Goal: Obtain resource: Download file/media

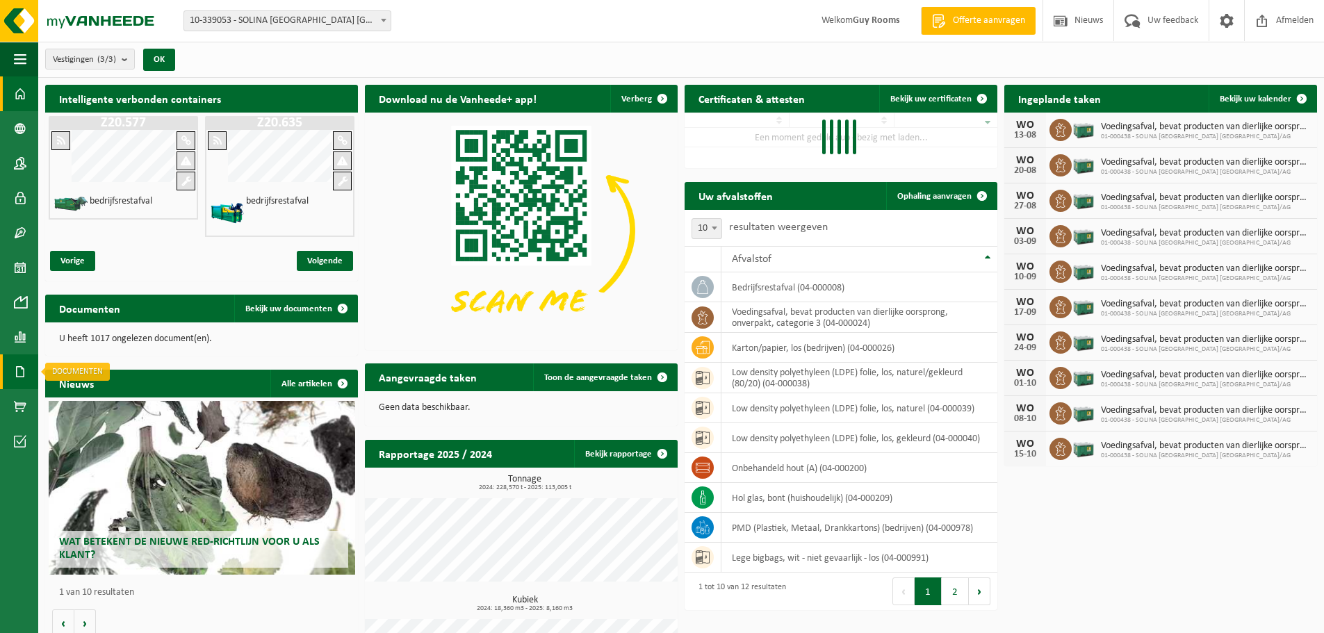
click at [17, 374] on span at bounding box center [20, 371] width 13 height 35
click at [89, 373] on span "Facturen" at bounding box center [99, 372] width 37 height 26
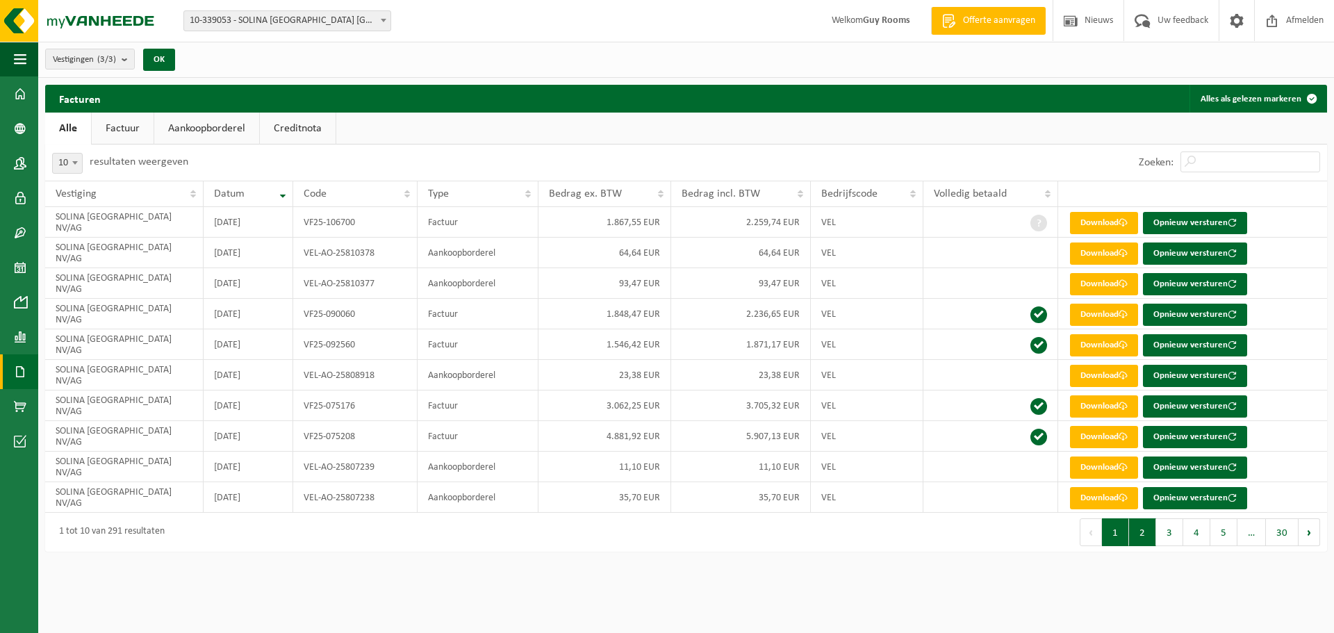
click at [1141, 534] on button "2" at bounding box center [1142, 532] width 27 height 28
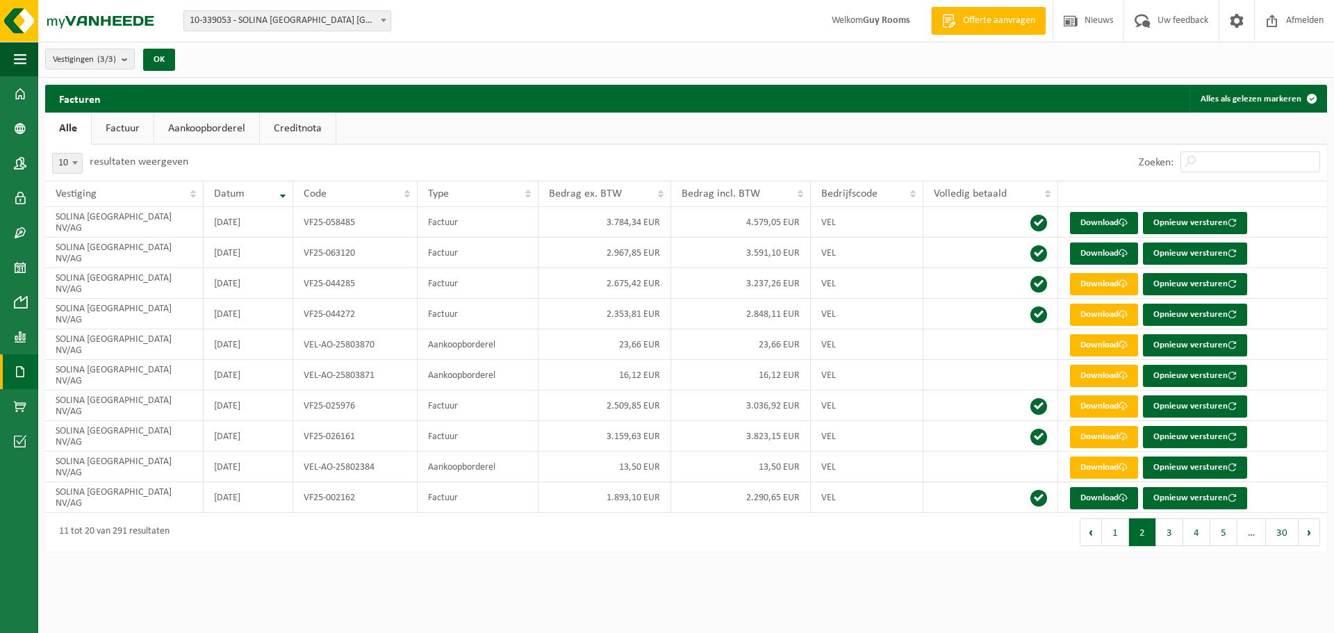
click at [386, 20] on b at bounding box center [384, 20] width 6 height 3
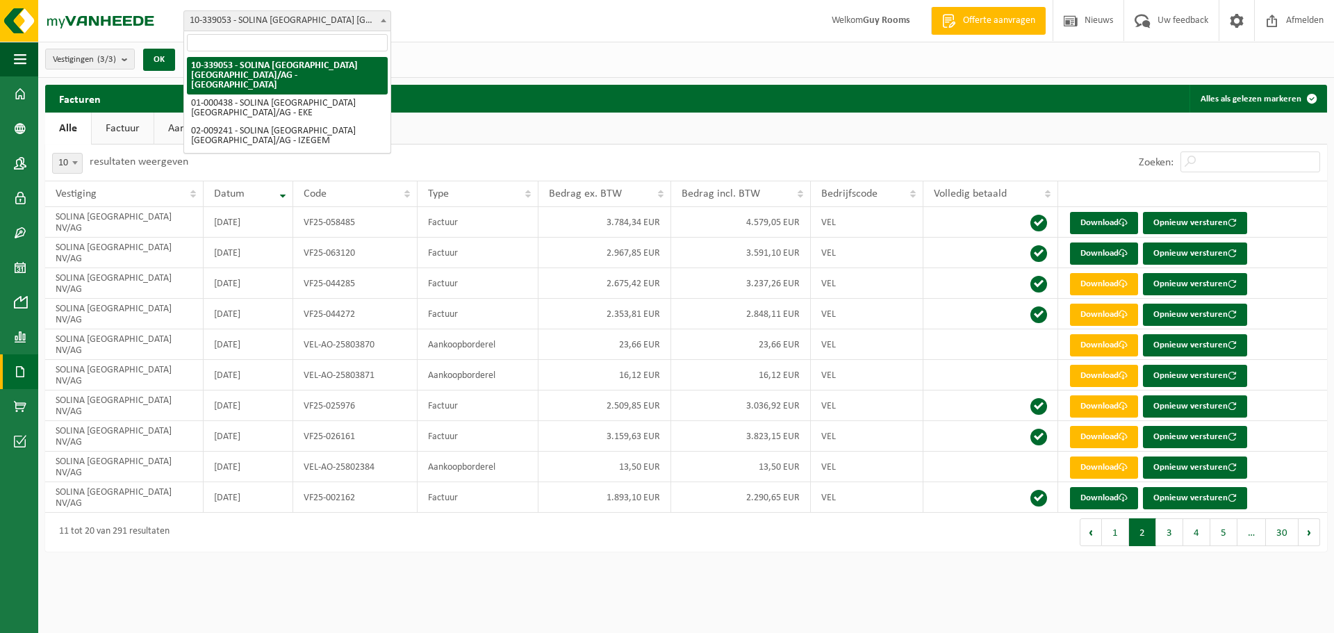
click at [447, 24] on div "Vestiging: 10-339053 - SOLINA BELGIUM NV/AG - EUPEN 01-000438 - SOLINA BELGIUM …" at bounding box center [667, 21] width 1334 height 42
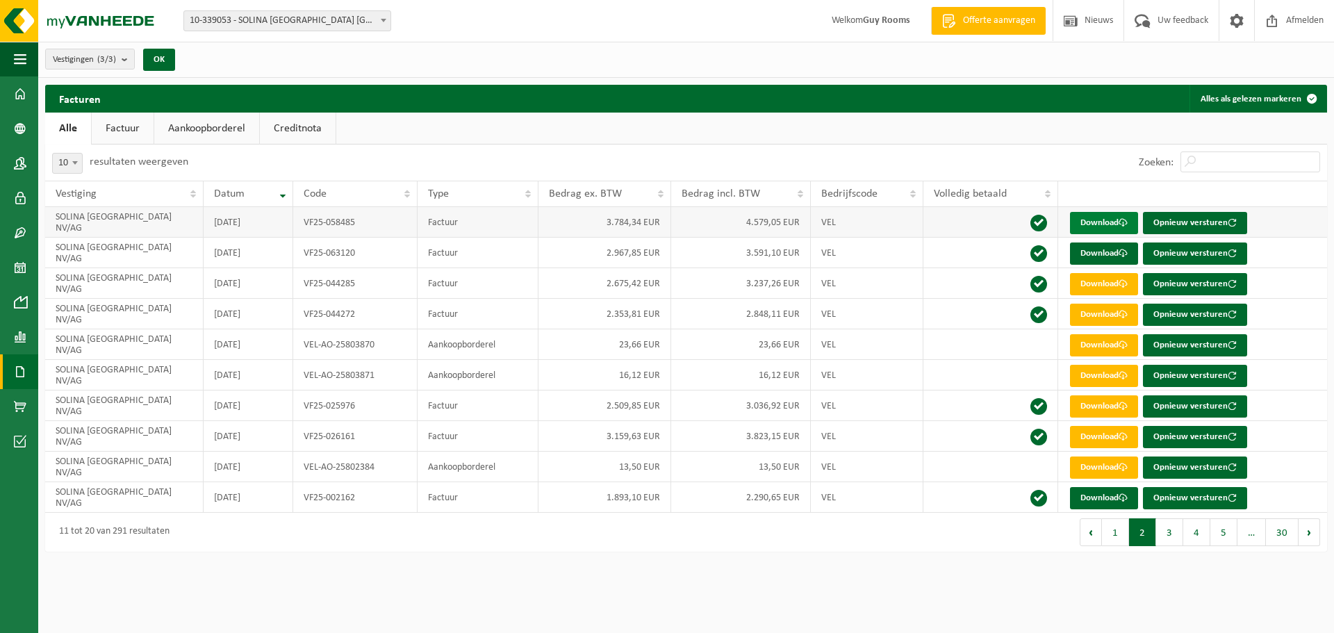
click at [1111, 225] on link "Download" at bounding box center [1104, 223] width 68 height 22
click at [1095, 254] on link "Download" at bounding box center [1104, 254] width 68 height 22
click at [1118, 537] on button "1" at bounding box center [1115, 532] width 27 height 28
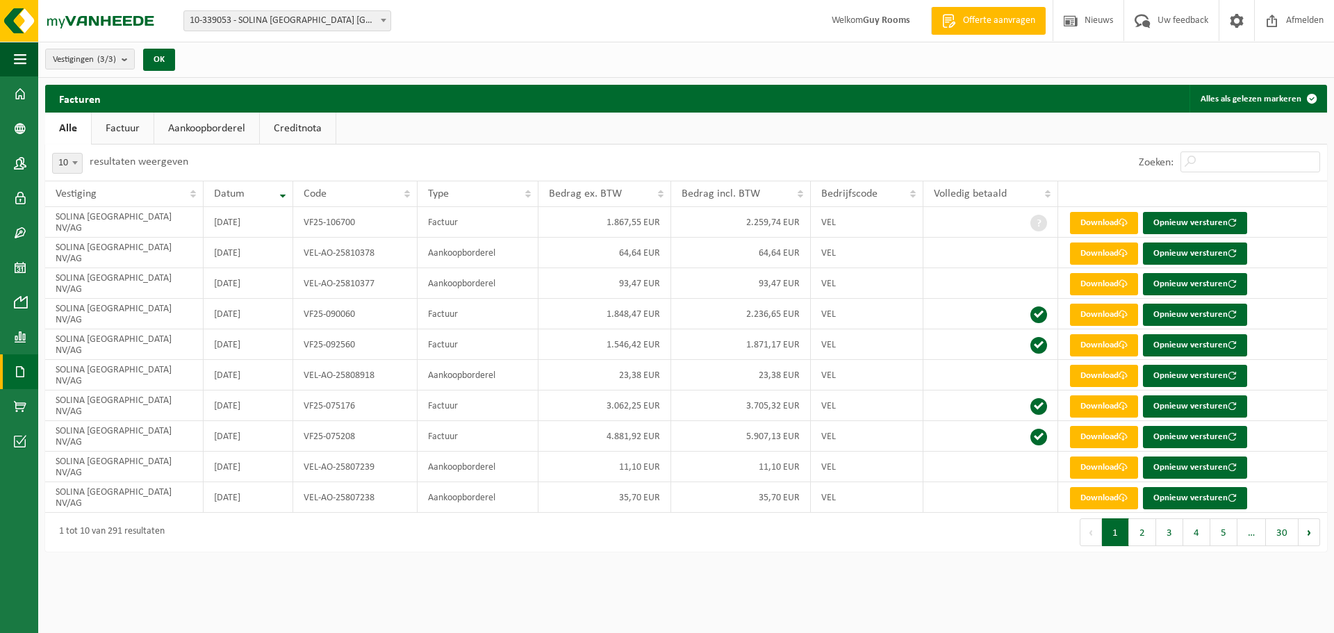
click at [1095, 534] on button "Vorige" at bounding box center [1091, 532] width 22 height 28
click at [1111, 222] on link "Download" at bounding box center [1104, 223] width 68 height 22
click at [1098, 255] on link "Download" at bounding box center [1104, 254] width 68 height 22
click at [108, 127] on link "Factuur" at bounding box center [123, 129] width 62 height 32
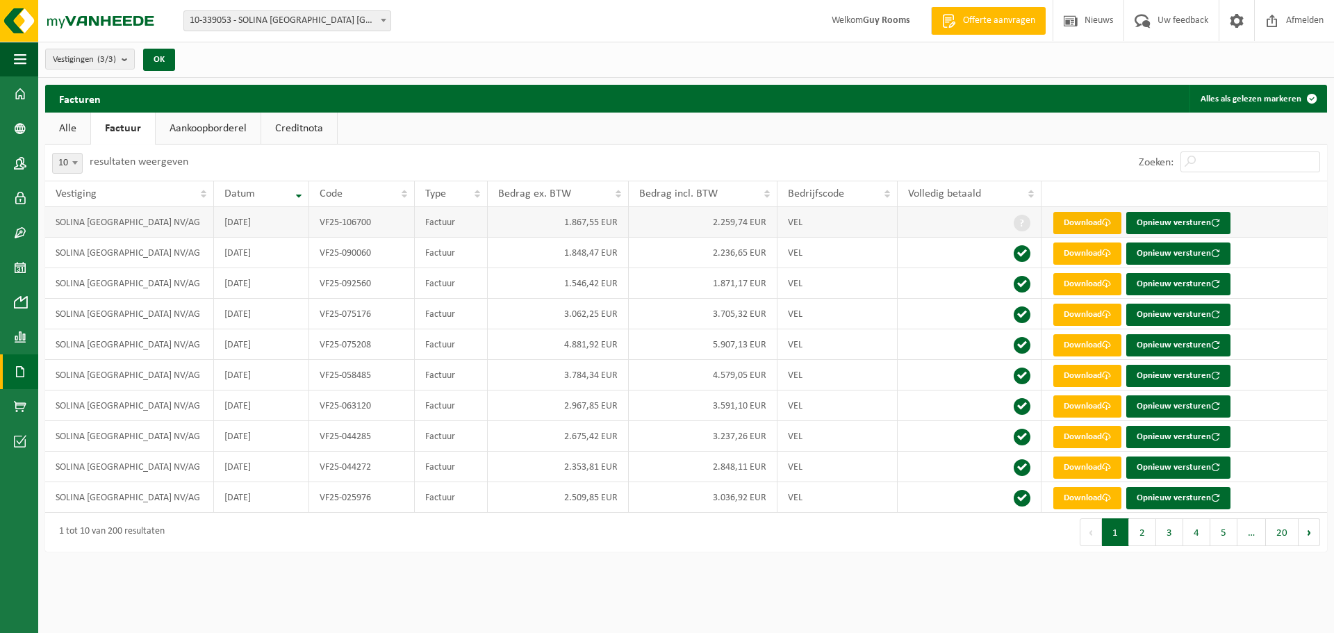
click at [1090, 220] on link "Download" at bounding box center [1088, 223] width 68 height 22
click at [1080, 252] on link "Download" at bounding box center [1088, 254] width 68 height 22
click at [1090, 533] on button "Vorige" at bounding box center [1091, 532] width 22 height 28
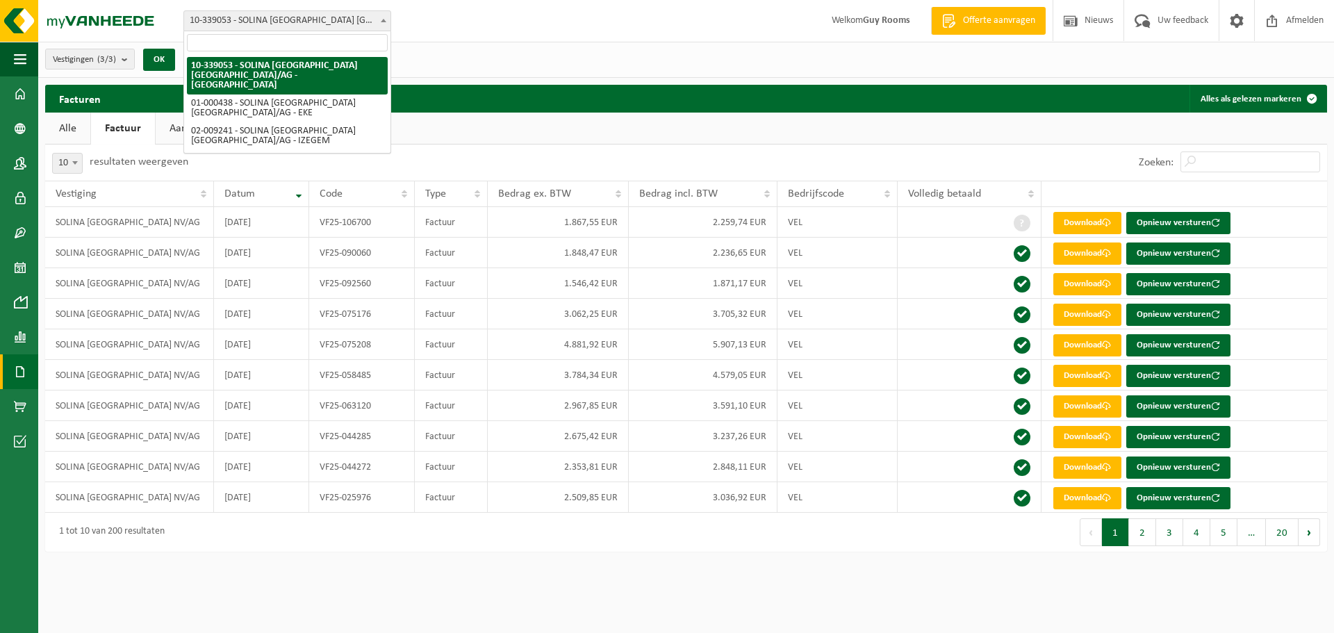
click at [385, 22] on b at bounding box center [384, 20] width 6 height 3
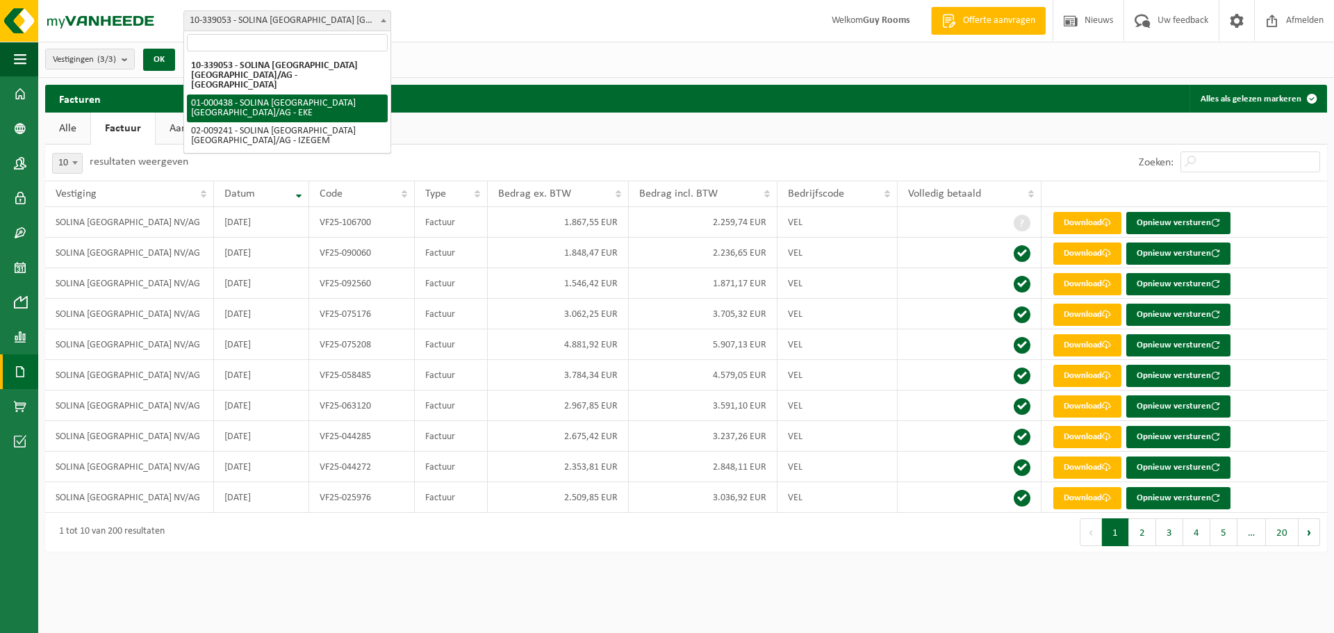
select select "13143"
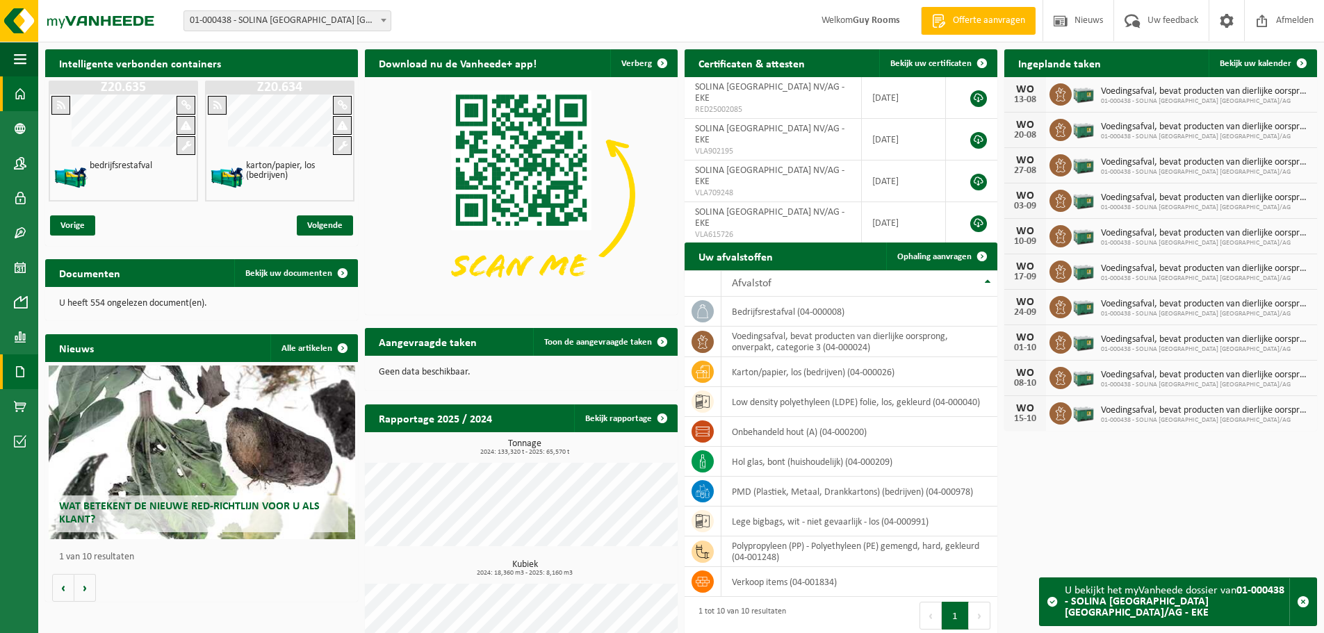
click at [19, 368] on span at bounding box center [20, 371] width 13 height 35
click at [103, 372] on span "Facturen" at bounding box center [99, 372] width 37 height 26
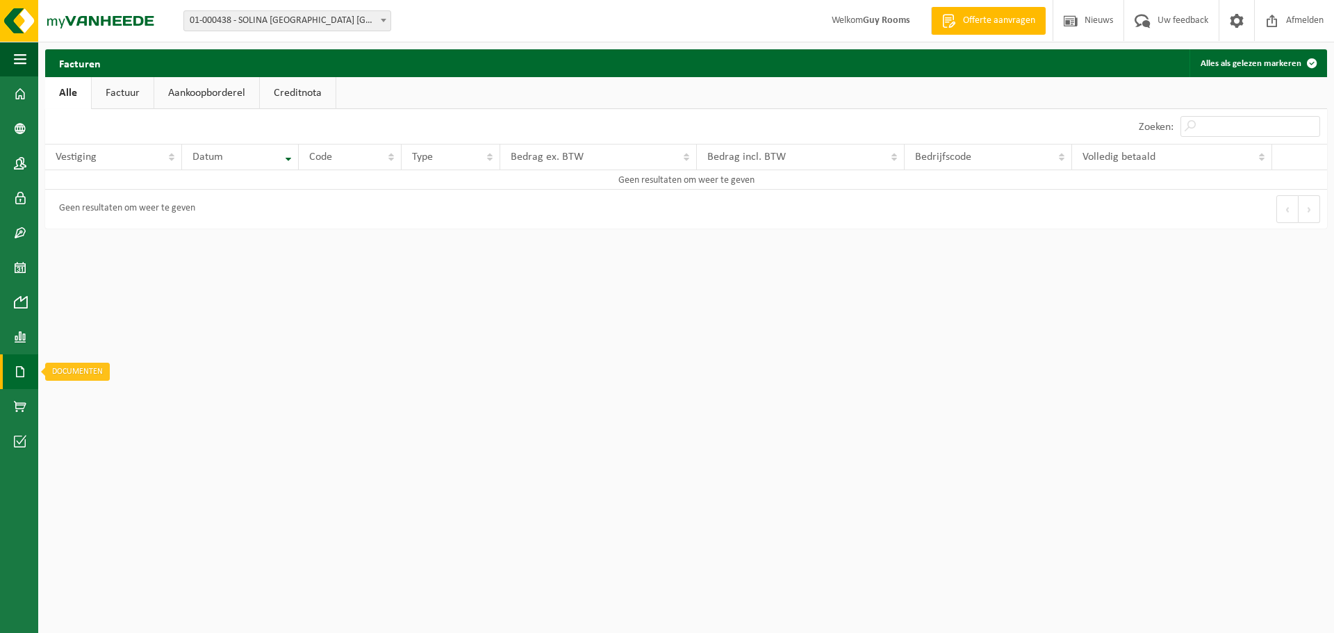
click at [16, 372] on span at bounding box center [20, 371] width 13 height 35
click at [384, 19] on b at bounding box center [384, 20] width 6 height 3
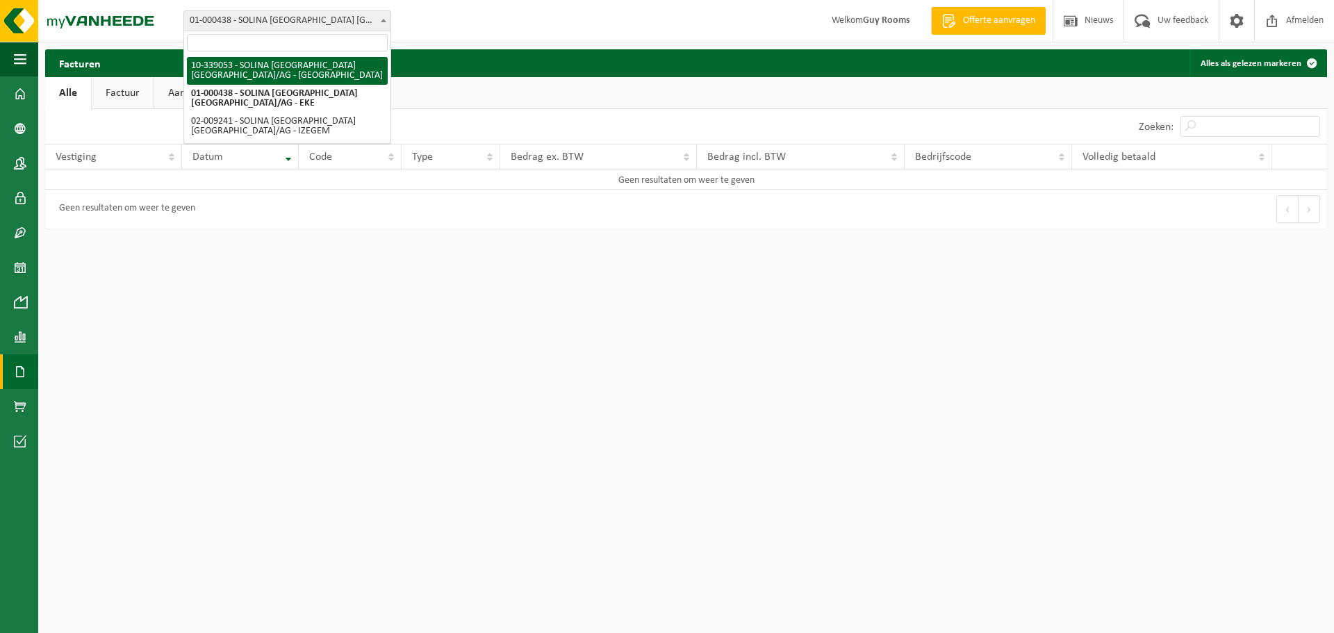
select select "13153"
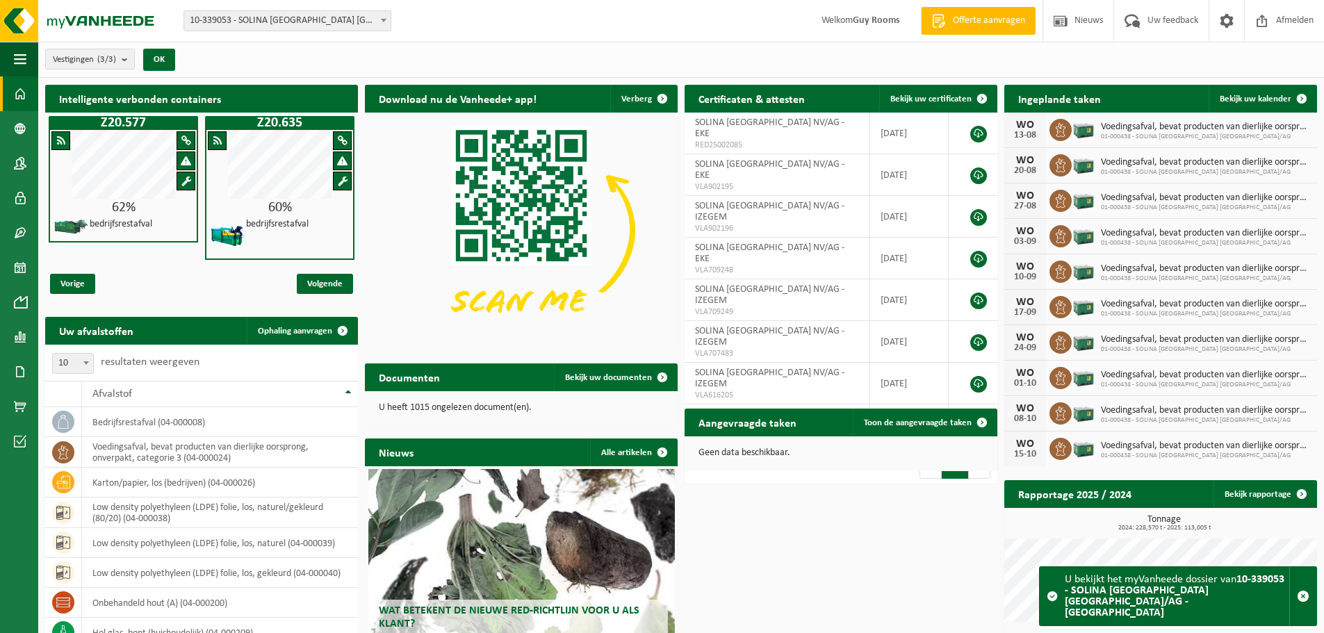
click at [484, 59] on div "Vestigingen (3/3) Alles selecteren Alles deselecteren Actieve selecteren SOLINA…" at bounding box center [681, 60] width 1286 height 36
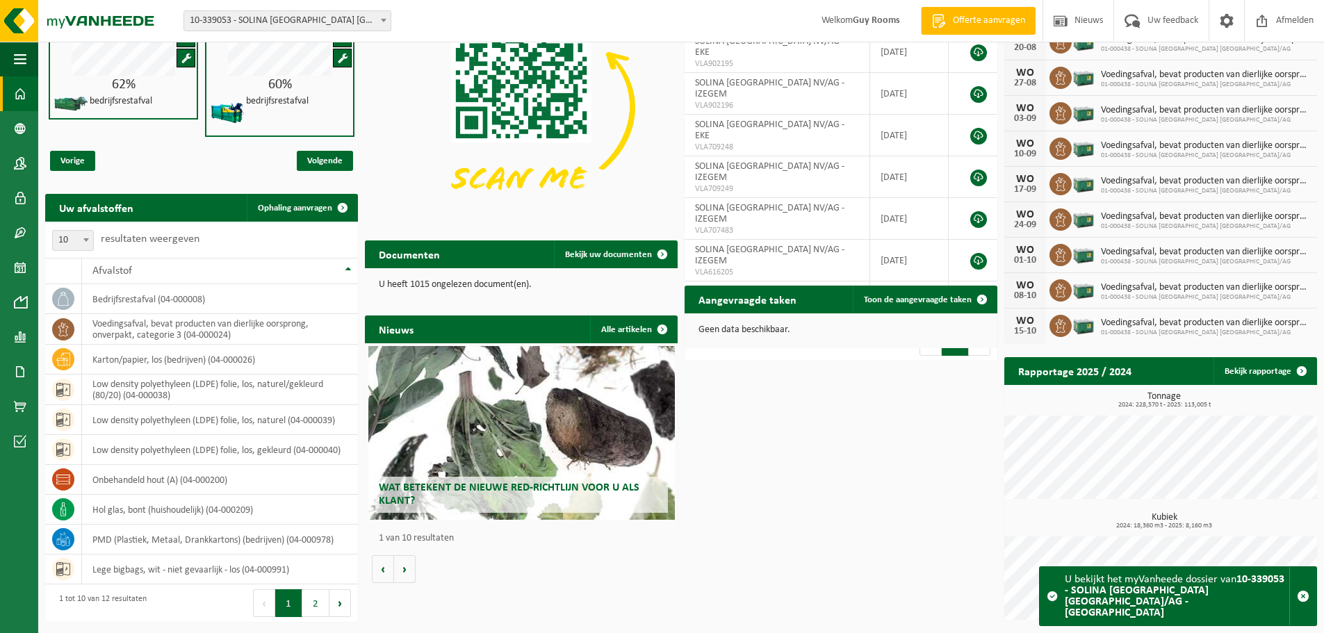
click at [466, 489] on span "Wat betekent de nieuwe RED-richtlijn voor u als klant?" at bounding box center [509, 494] width 261 height 24
